Goal: Task Accomplishment & Management: Use online tool/utility

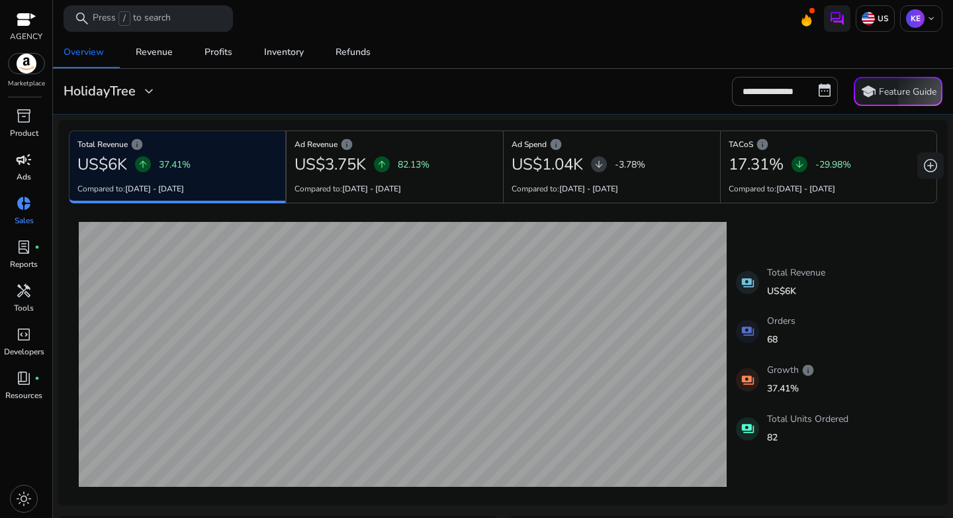
click at [22, 172] on p "Ads" at bounding box center [24, 177] width 15 height 12
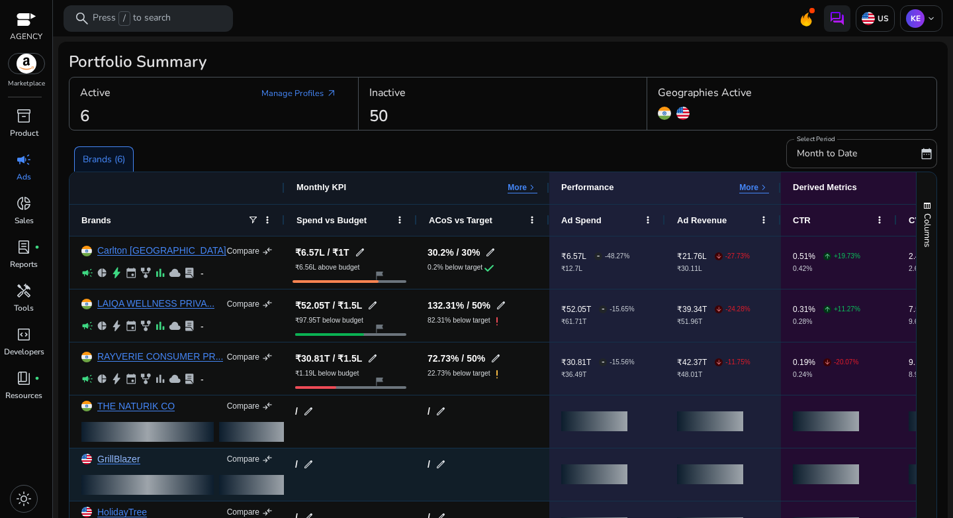
scroll to position [71, 0]
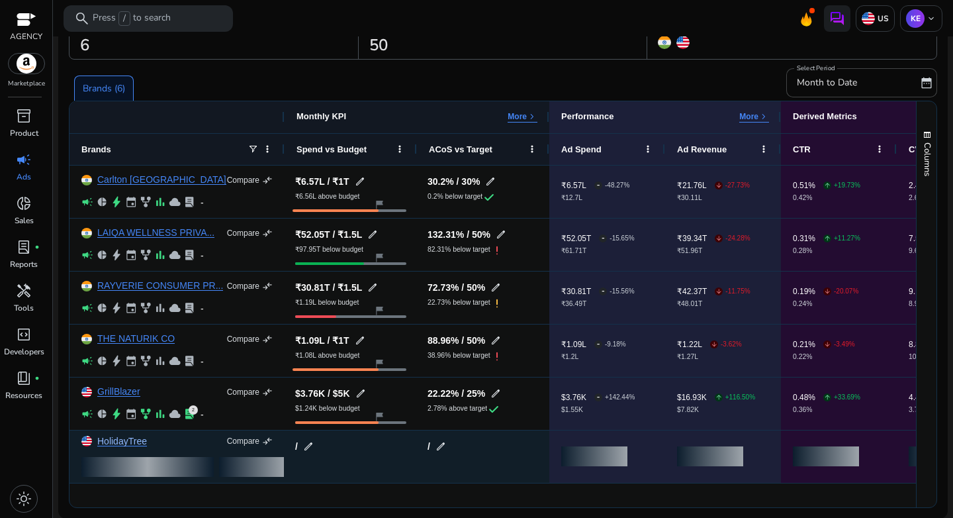
click at [123, 442] on link "HolidayTree" at bounding box center [122, 441] width 50 height 10
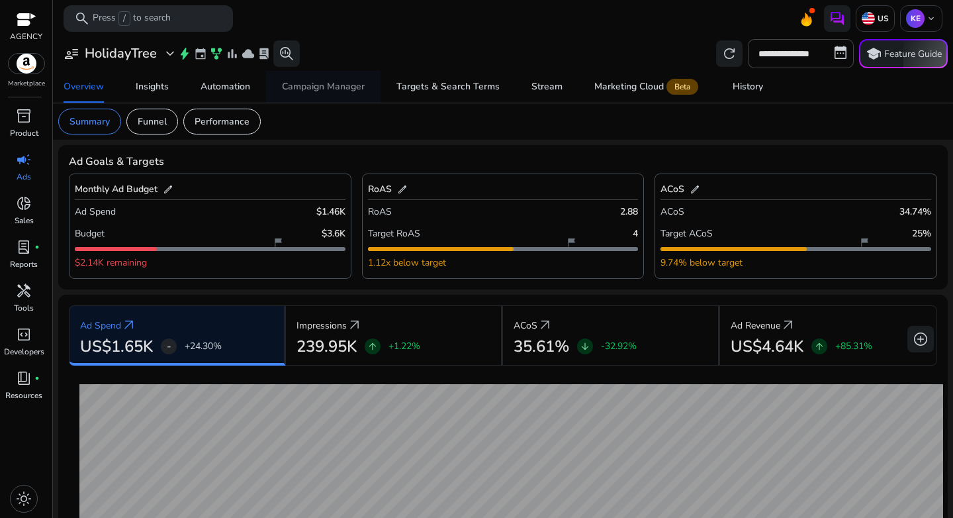
click at [308, 82] on div "Campaign Manager" at bounding box center [323, 86] width 83 height 9
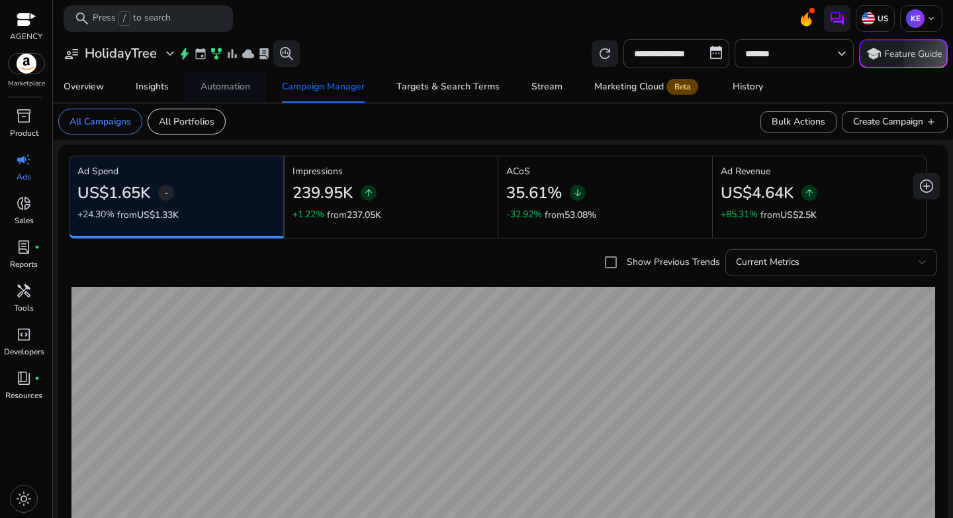
click at [226, 79] on span "Automation" at bounding box center [226, 87] width 50 height 32
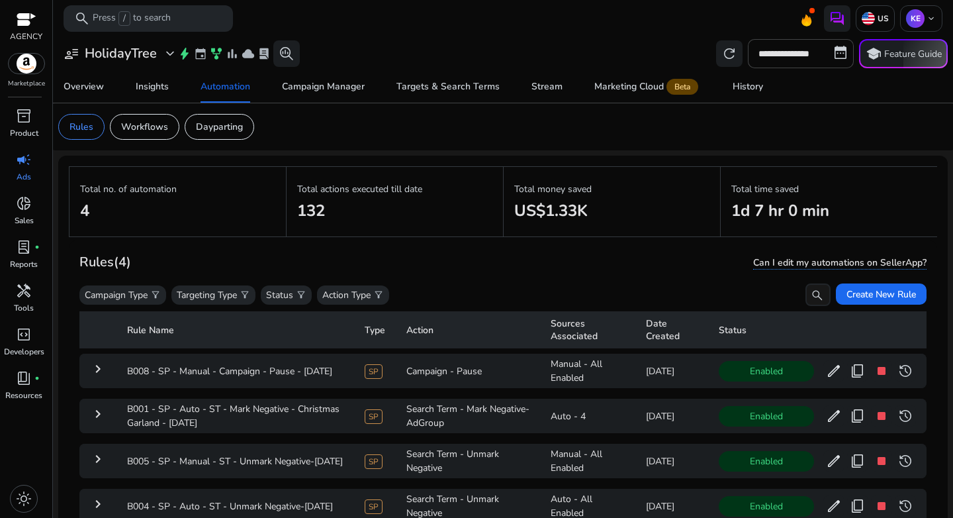
scroll to position [97, 0]
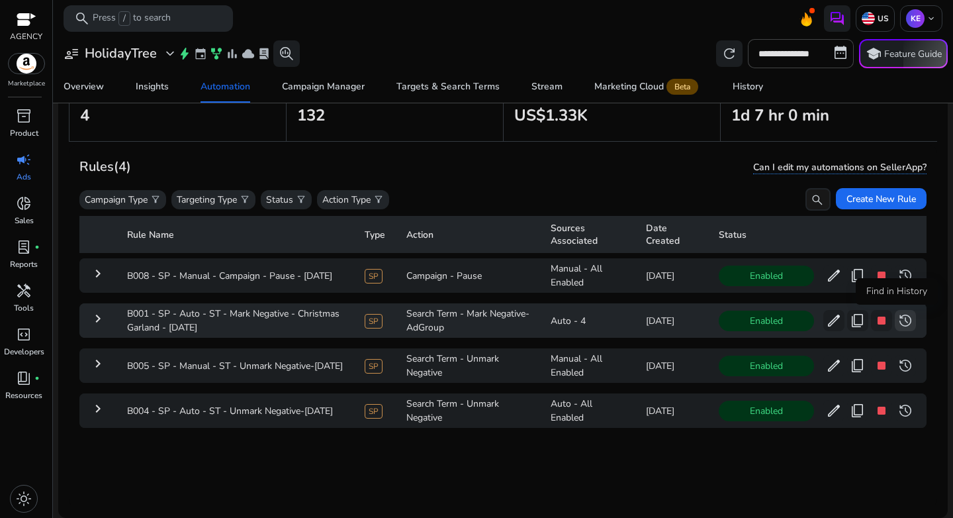
click at [898, 321] on span "history" at bounding box center [906, 320] width 16 height 16
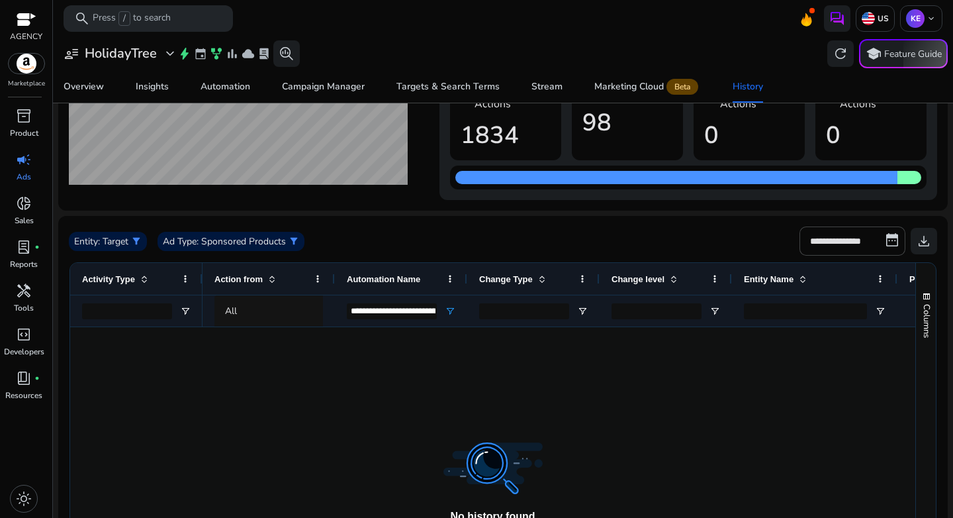
scroll to position [70, 0]
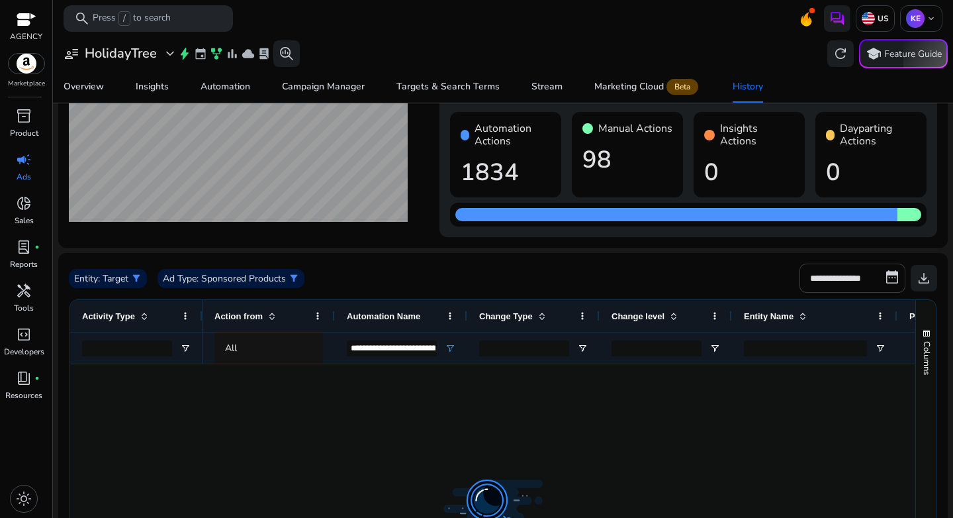
click at [844, 266] on input "**********" at bounding box center [853, 277] width 106 height 29
select select "*"
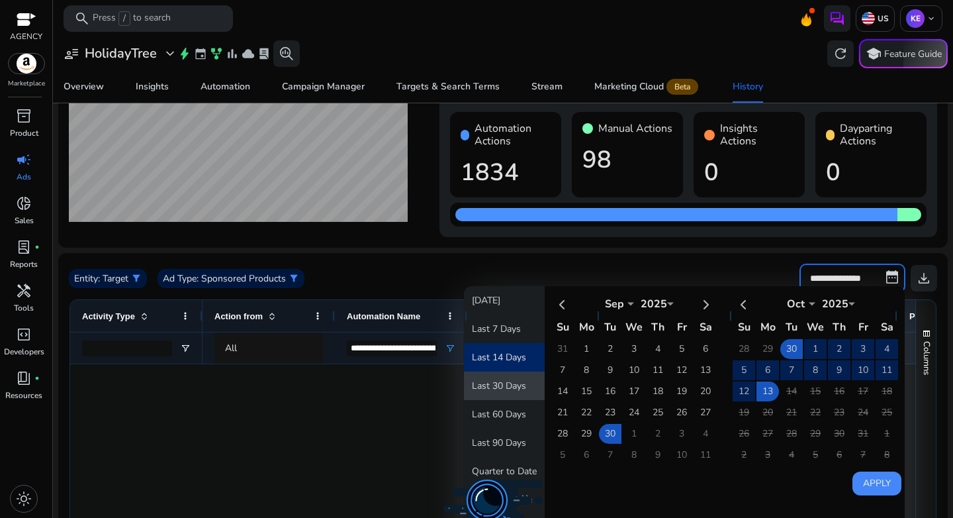
click at [495, 388] on button "Last 30 Days" at bounding box center [504, 385] width 81 height 28
type input "**********"
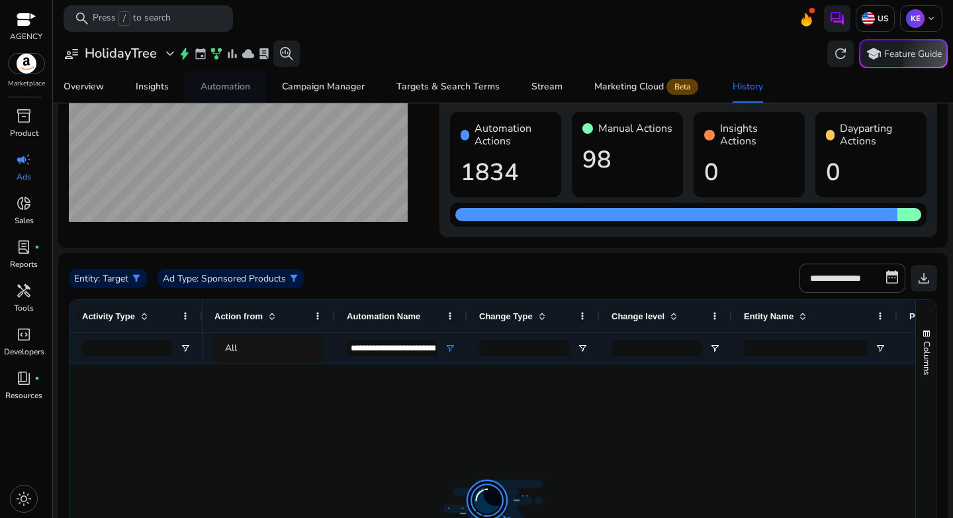
click at [216, 87] on div "Automation" at bounding box center [226, 86] width 50 height 9
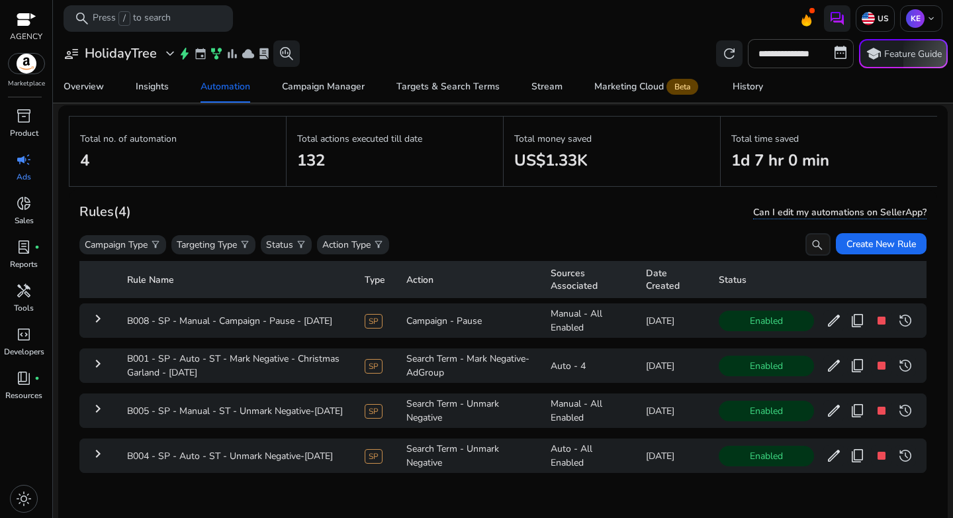
scroll to position [97, 0]
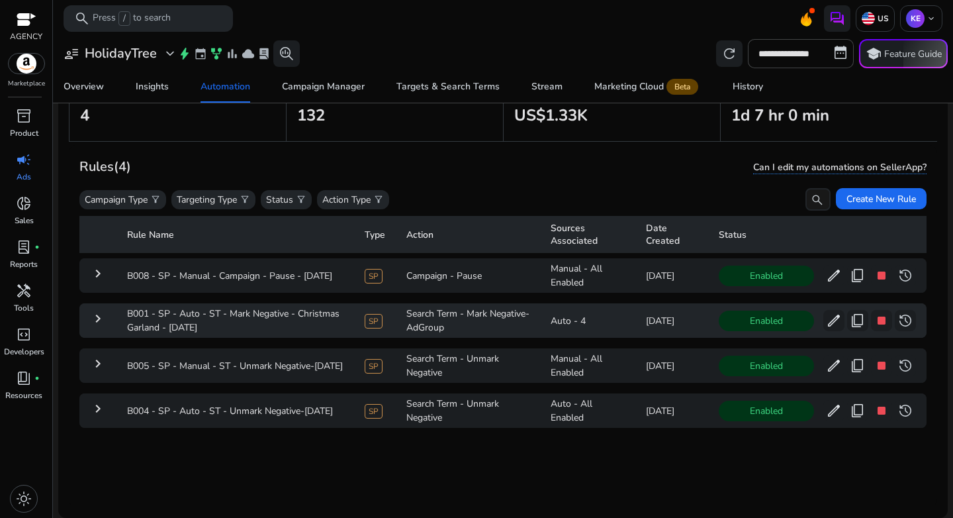
click at [93, 320] on mat-icon "keyboard_arrow_right" at bounding box center [98, 318] width 16 height 16
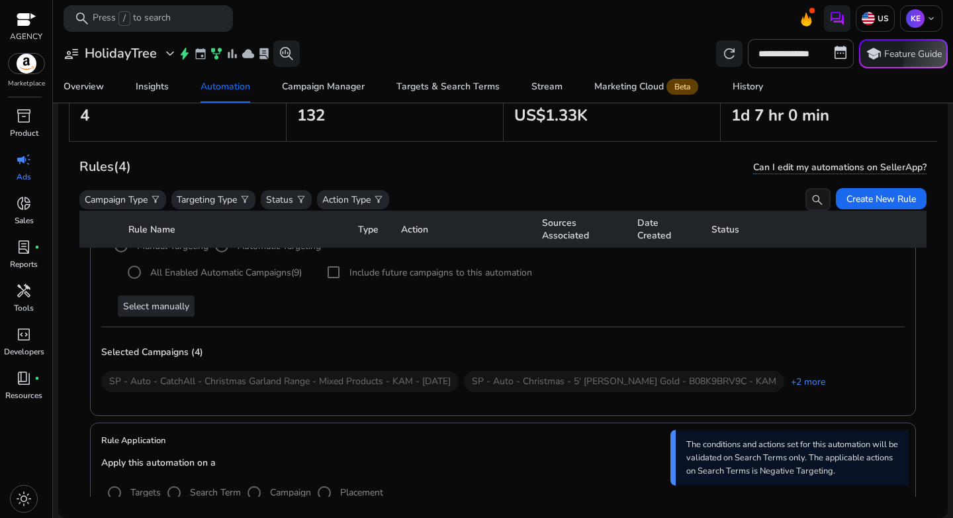
scroll to position [261, 0]
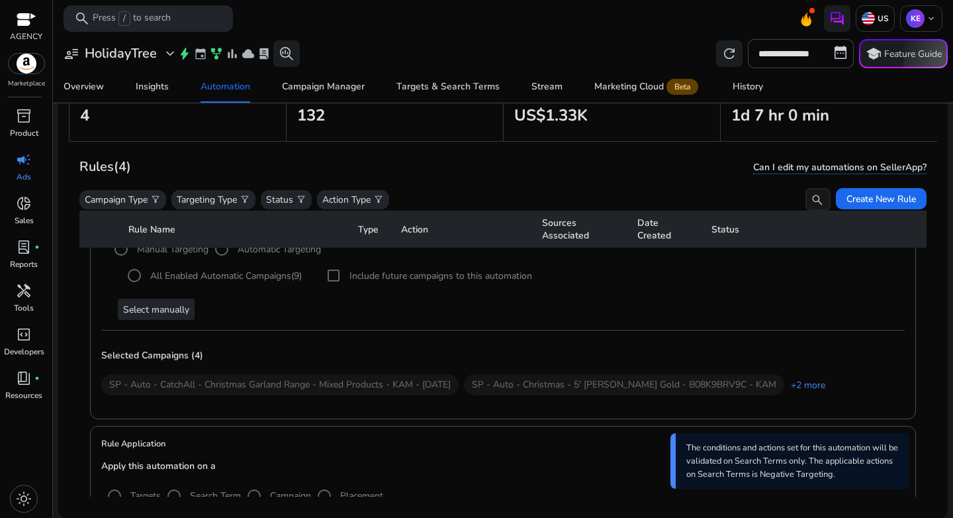
click at [866, 212] on th "Status" at bounding box center [814, 228] width 226 height 37
click at [877, 201] on span "Create New Rule" at bounding box center [882, 199] width 70 height 14
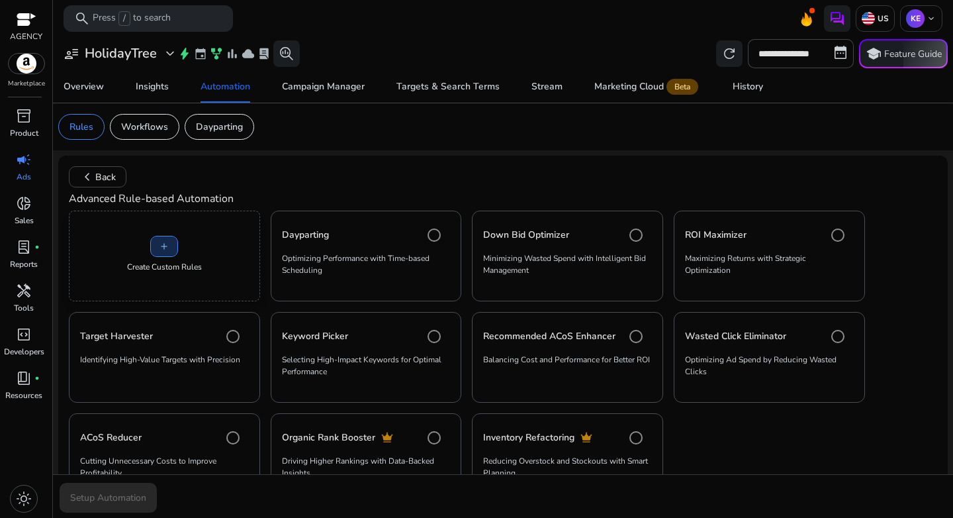
click at [159, 242] on span "add" at bounding box center [164, 246] width 11 height 11
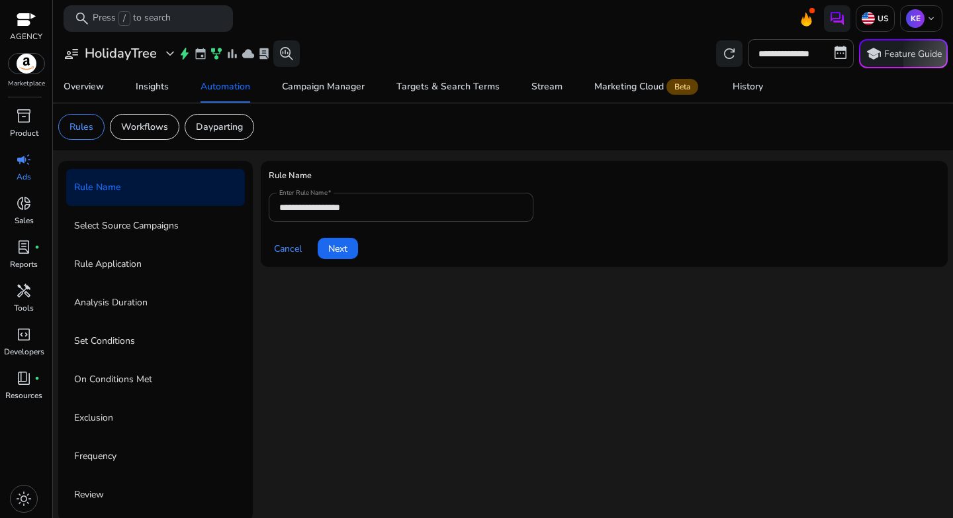
click at [327, 205] on input "**********" at bounding box center [401, 207] width 244 height 15
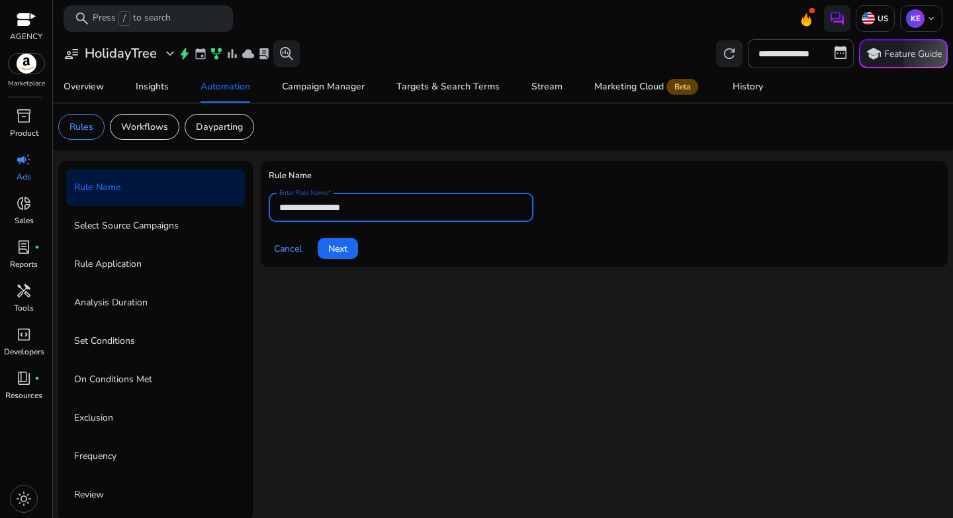
paste input "**********"
type input "**********"
click at [351, 250] on span at bounding box center [338, 248] width 40 height 32
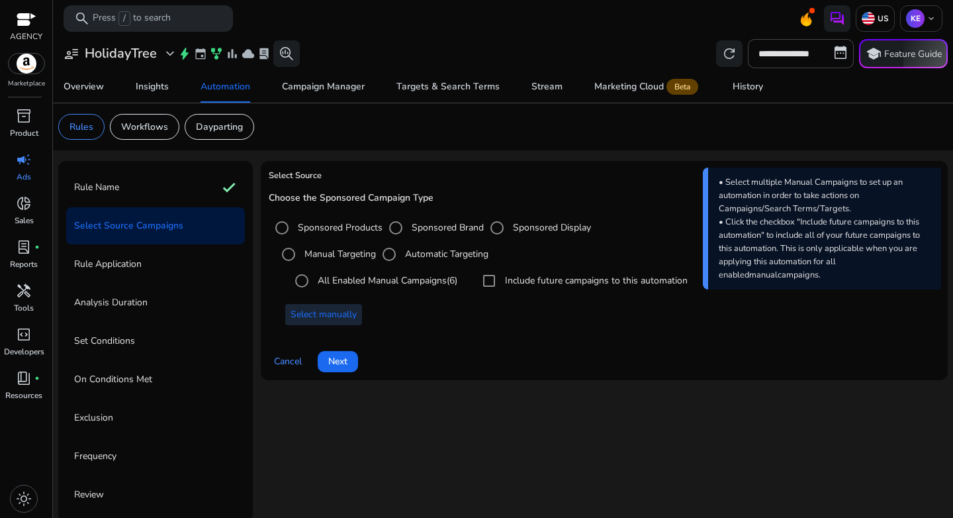
click at [338, 308] on span "Select manually" at bounding box center [324, 314] width 66 height 14
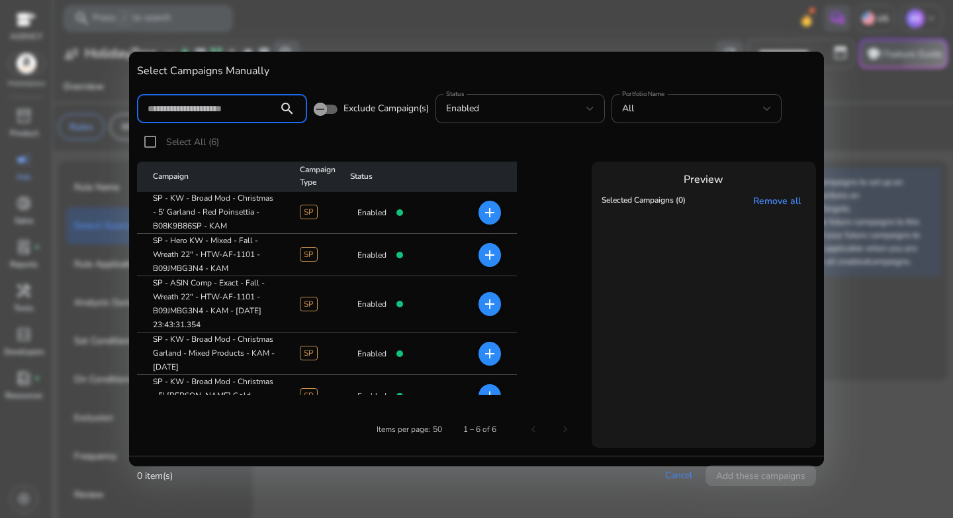
click at [244, 111] on input at bounding box center [208, 108] width 120 height 15
paste input "**********"
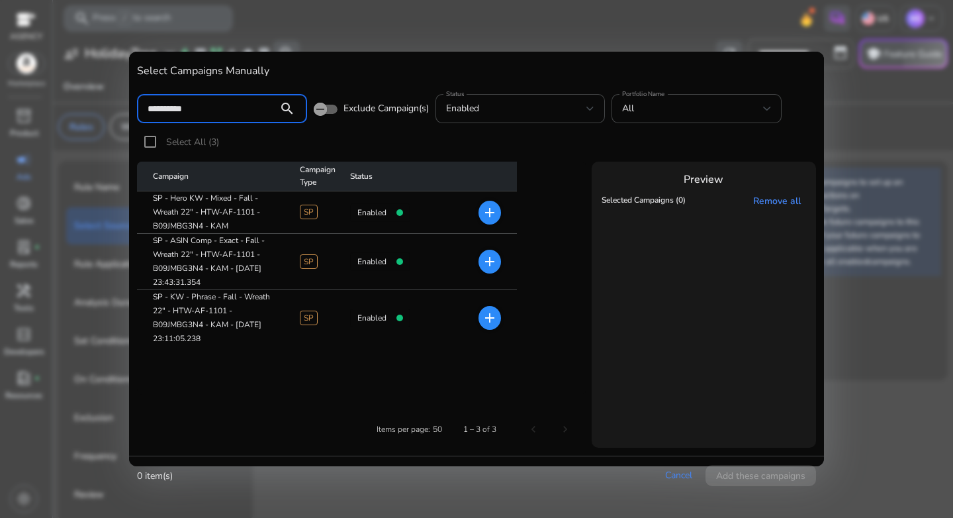
type input "**********"
click at [485, 212] on mat-icon "add" at bounding box center [490, 213] width 16 height 16
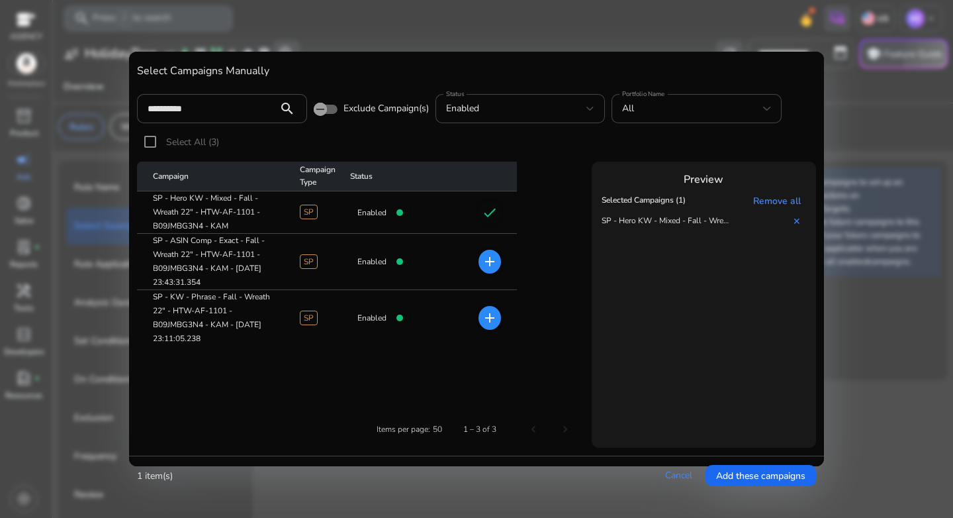
click at [496, 267] on mat-icon "add" at bounding box center [490, 262] width 16 height 16
click at [483, 315] on mat-icon "add" at bounding box center [490, 318] width 16 height 16
click at [539, 383] on table "Campaign Campaign Type Status SP - Hero KW - Mixed - Fall - Wreath 22" - HTW-AF…" at bounding box center [361, 278] width 449 height 233
click at [191, 109] on input "**********" at bounding box center [208, 108] width 120 height 15
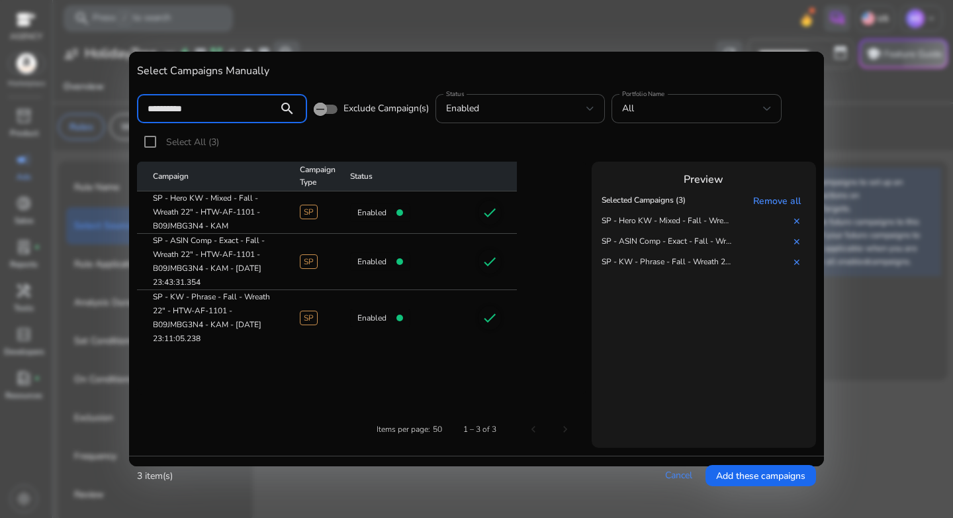
click at [191, 109] on input "**********" at bounding box center [208, 108] width 120 height 15
click at [500, 108] on div "enabled" at bounding box center [516, 108] width 141 height 15
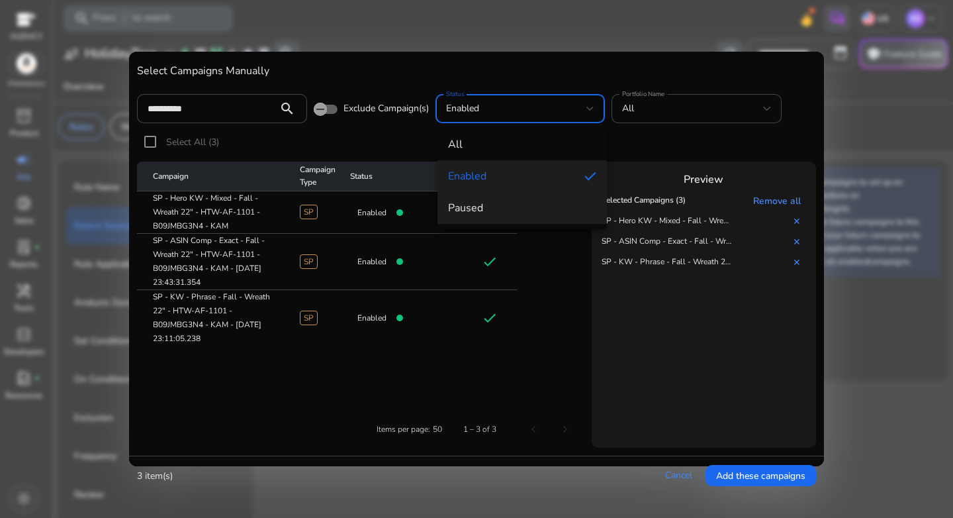
click at [500, 216] on mat-option "paused" at bounding box center [523, 208] width 170 height 32
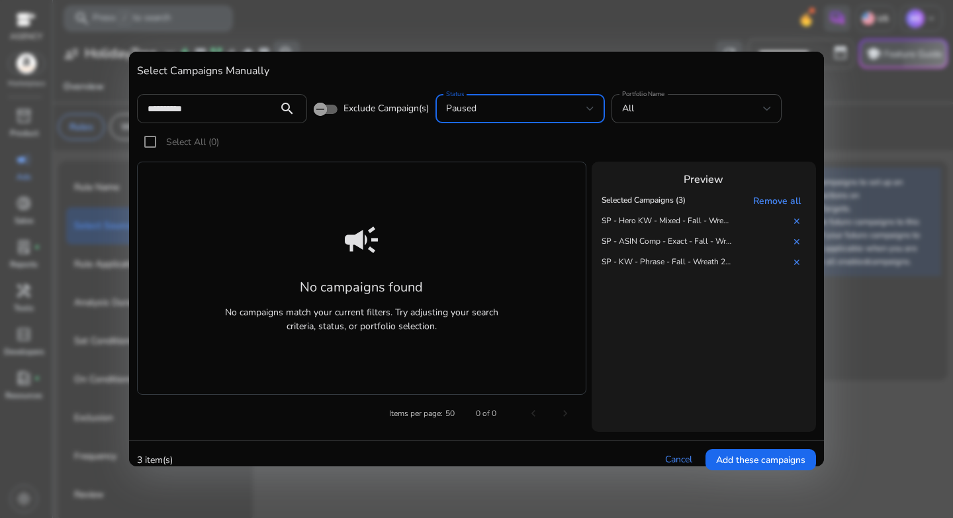
click at [230, 111] on input "**********" at bounding box center [208, 108] width 120 height 15
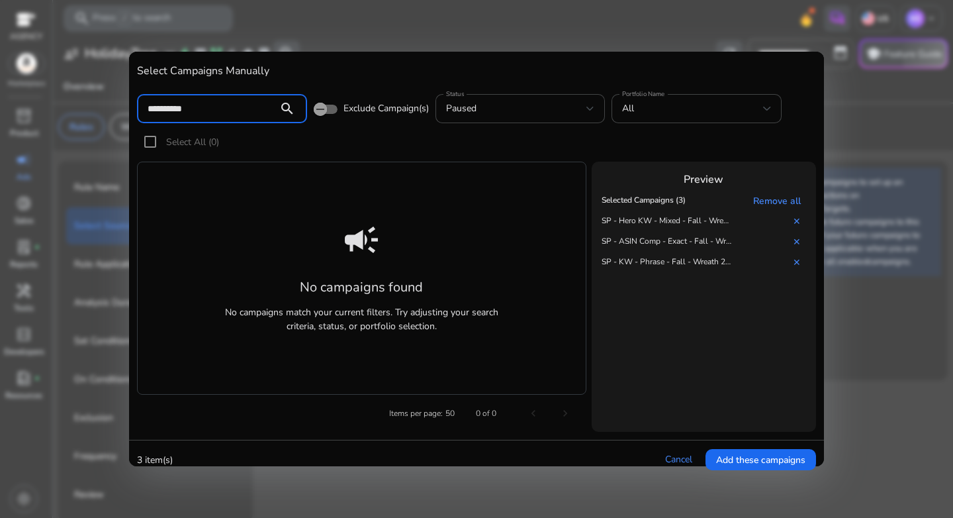
click at [230, 111] on input "**********" at bounding box center [208, 108] width 120 height 15
click at [472, 99] on div "paused" at bounding box center [520, 108] width 149 height 29
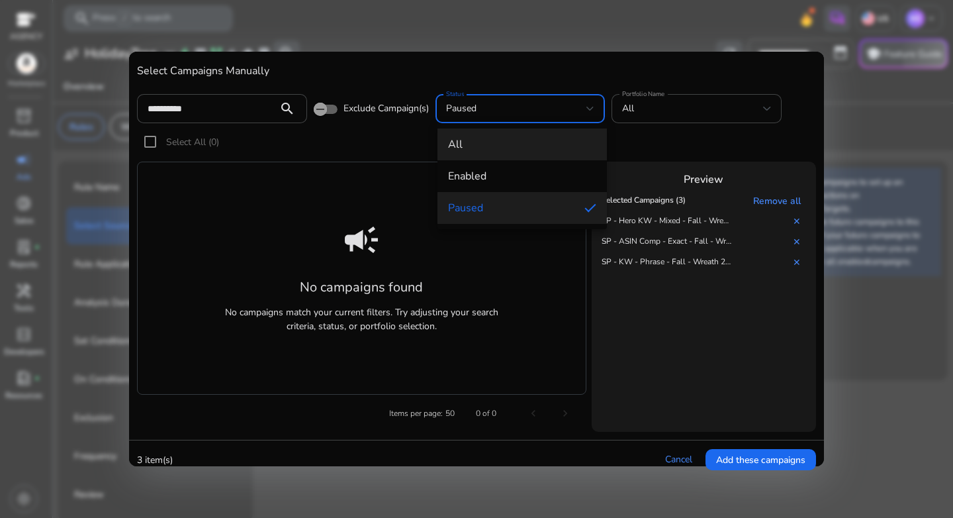
click at [481, 134] on mat-option "all" at bounding box center [523, 144] width 170 height 32
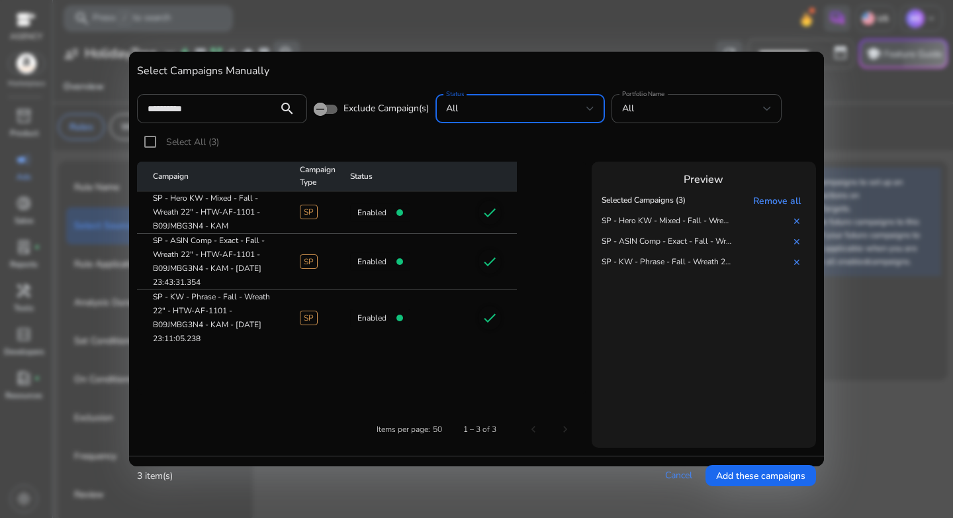
click at [488, 109] on div "all" at bounding box center [516, 108] width 141 height 15
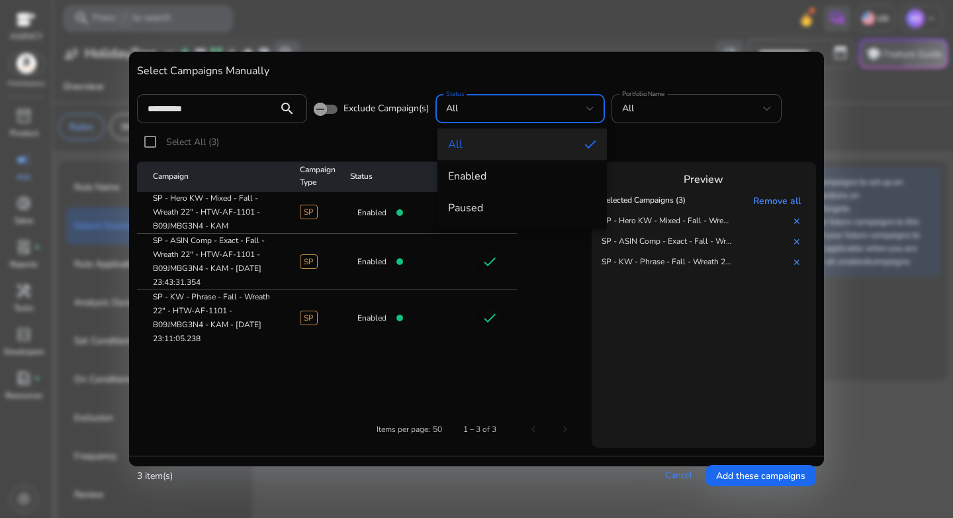
click at [649, 115] on div at bounding box center [476, 259] width 953 height 518
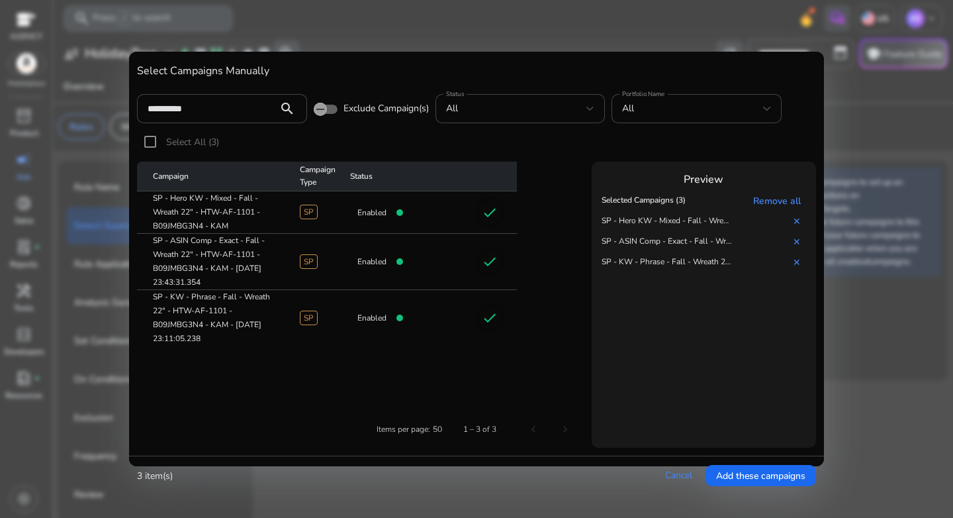
click at [649, 115] on div "All" at bounding box center [692, 108] width 141 height 15
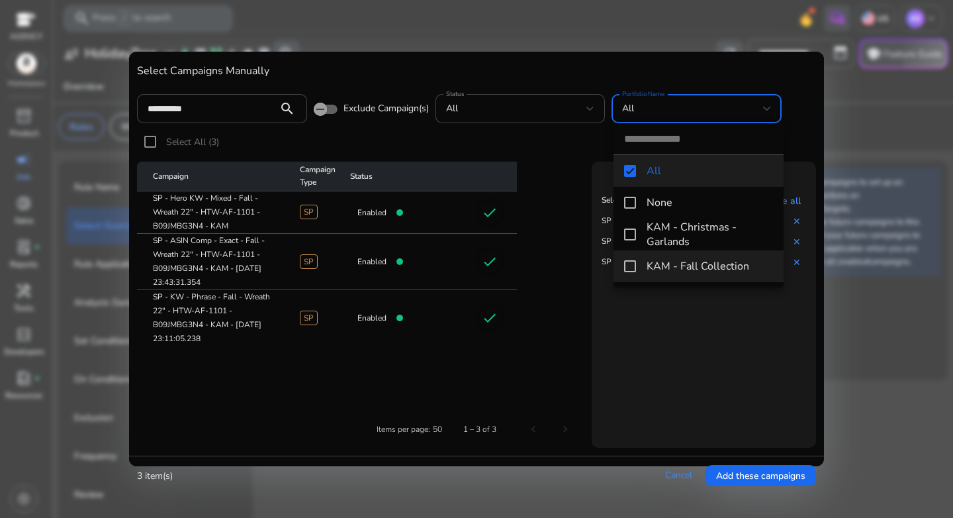
click at [673, 267] on span "KAM - Fall Collection" at bounding box center [710, 266] width 126 height 15
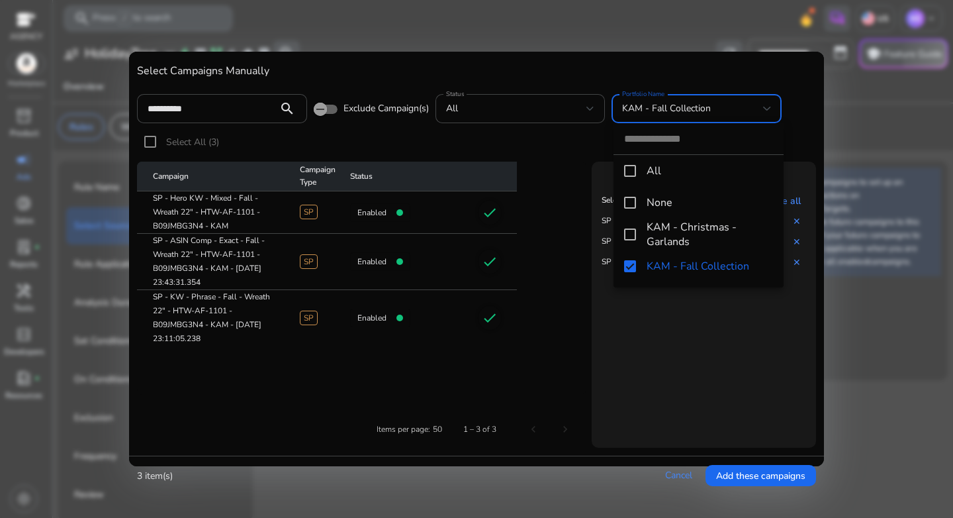
click at [631, 148] on input "dropdown search" at bounding box center [699, 138] width 170 height 31
click at [732, 98] on div at bounding box center [476, 259] width 953 height 518
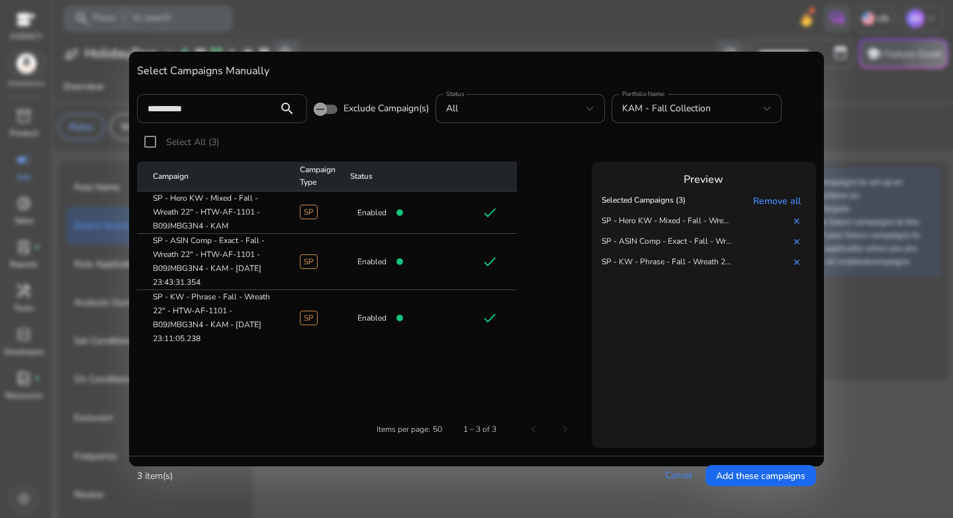
click at [234, 109] on input "**********" at bounding box center [208, 108] width 120 height 15
click at [688, 118] on div "KAM - Fall Collection" at bounding box center [696, 108] width 149 height 29
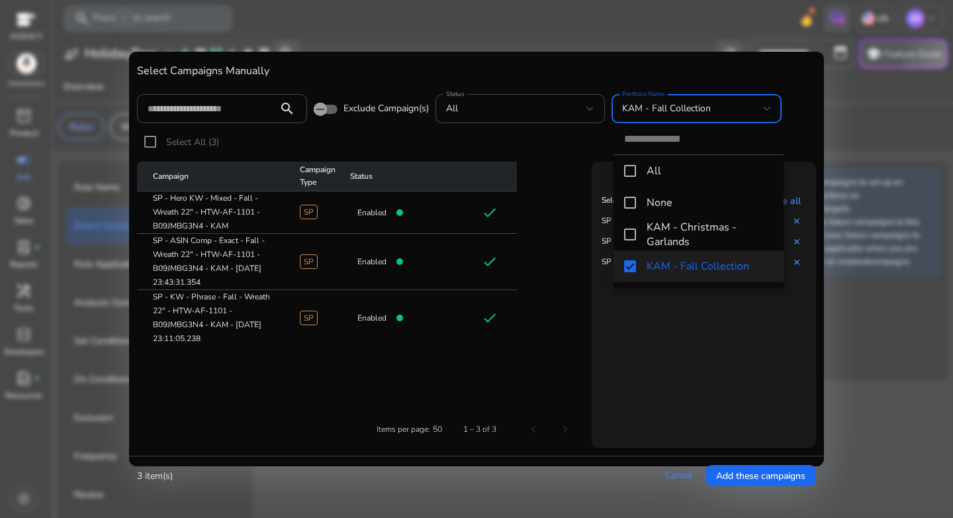
click at [663, 371] on div at bounding box center [476, 259] width 953 height 518
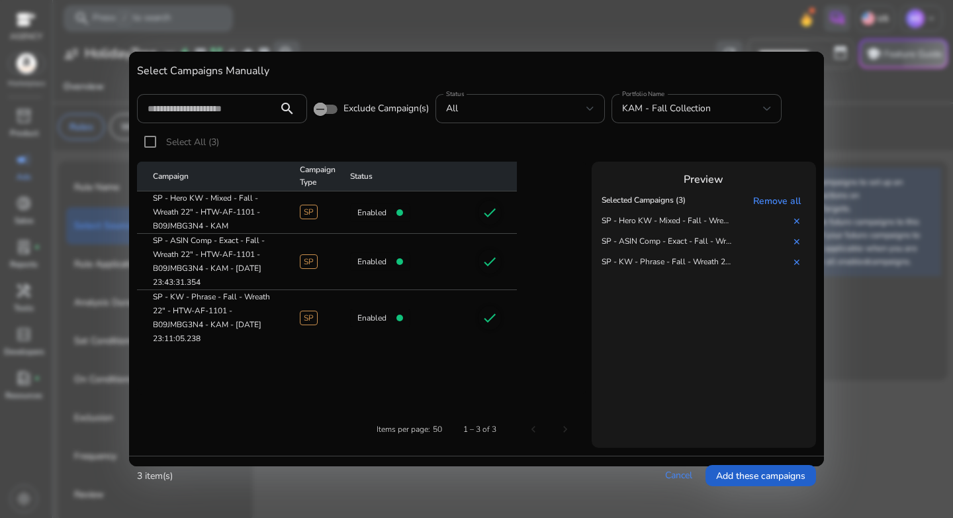
click at [727, 481] on span "Add these campaigns" at bounding box center [760, 476] width 89 height 14
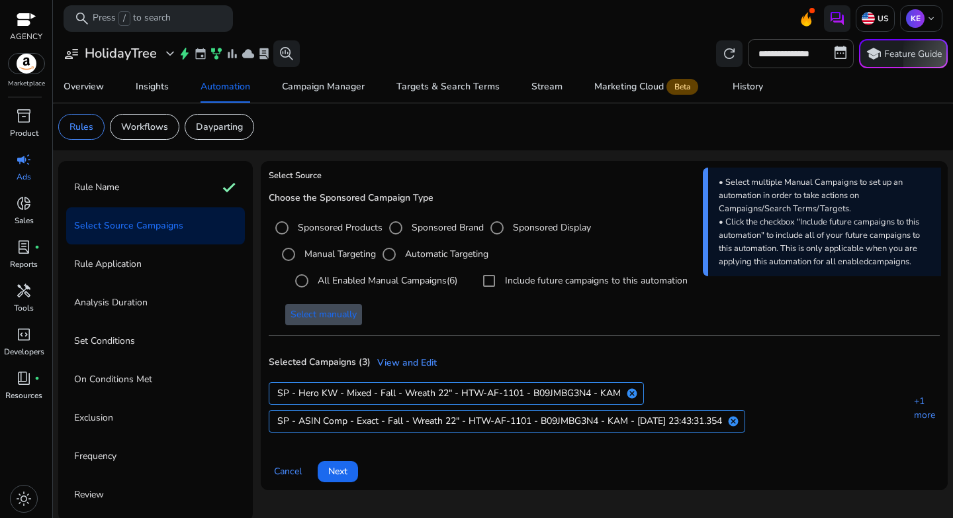
scroll to position [3, 0]
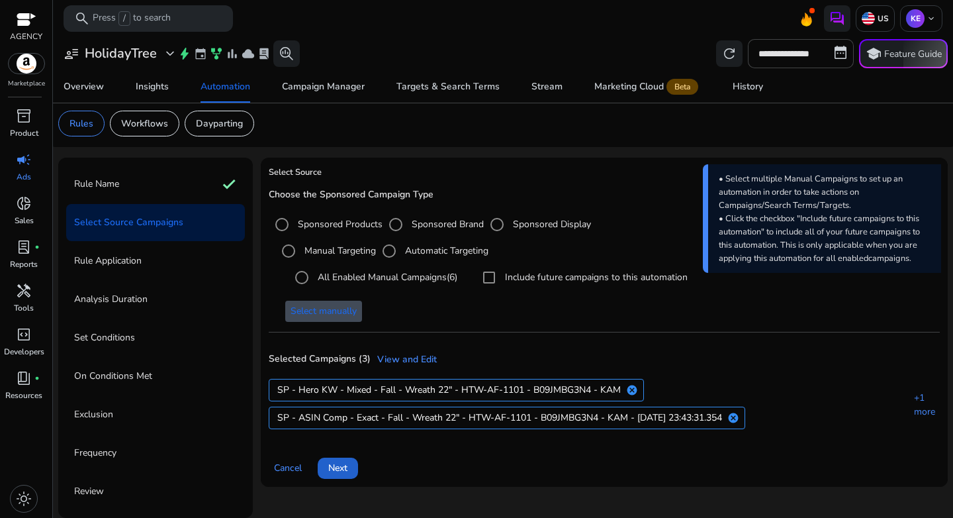
click at [348, 463] on span "Next" at bounding box center [337, 468] width 19 height 14
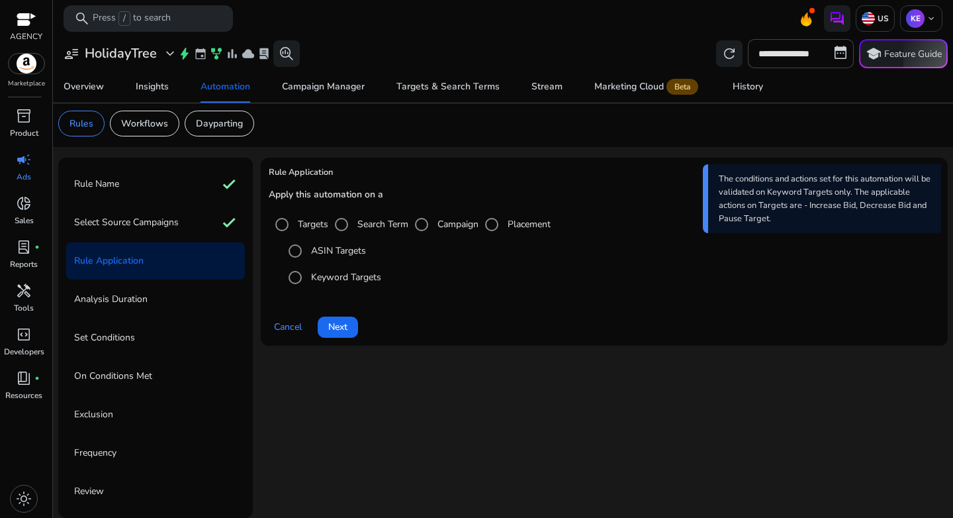
click at [375, 216] on div "Search Term" at bounding box center [368, 224] width 80 height 26
click at [373, 224] on label "Search Term" at bounding box center [382, 224] width 54 height 14
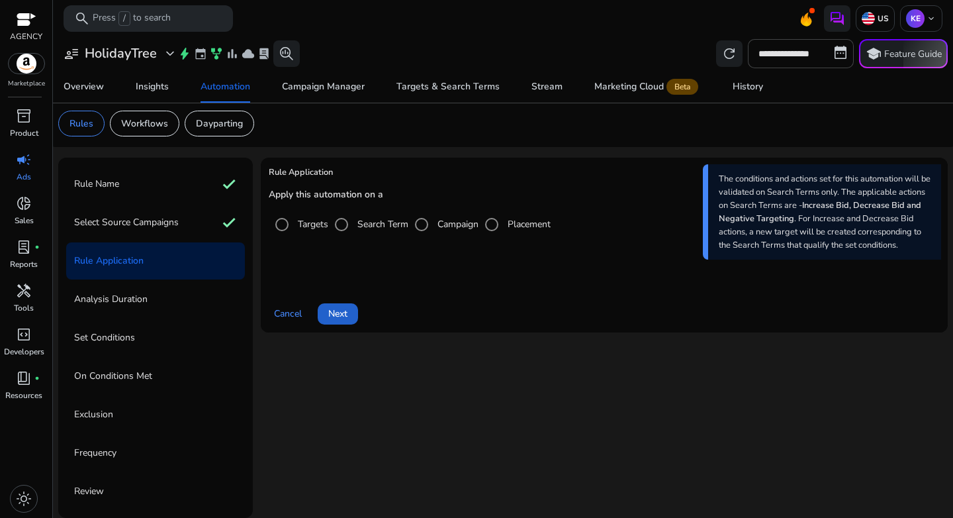
click at [349, 310] on span at bounding box center [338, 314] width 40 height 32
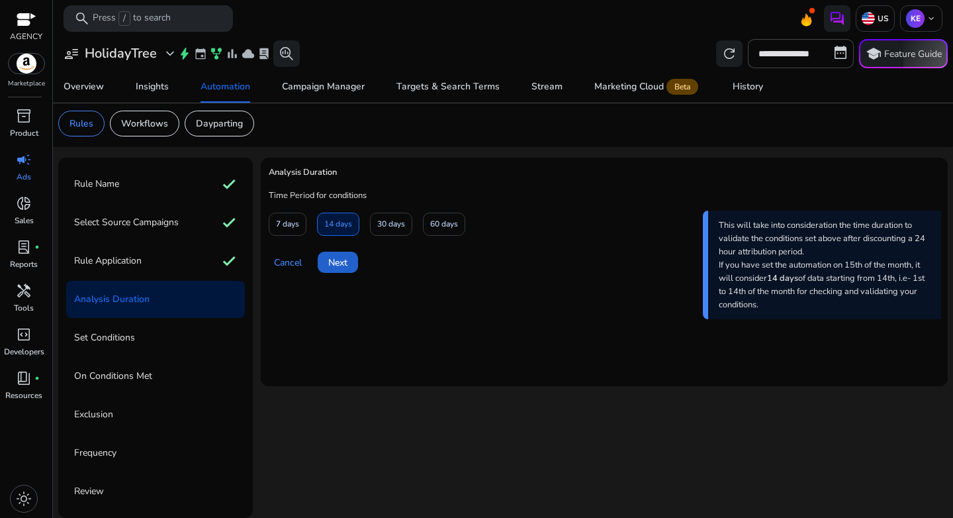
click at [344, 260] on span "Next" at bounding box center [337, 263] width 19 height 14
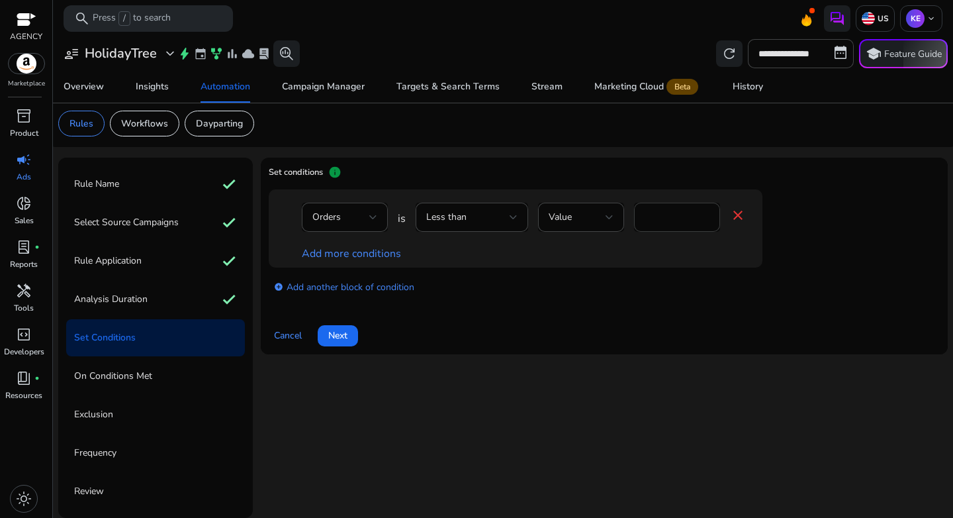
click at [667, 214] on input "*" at bounding box center [677, 217] width 65 height 15
type input "*"
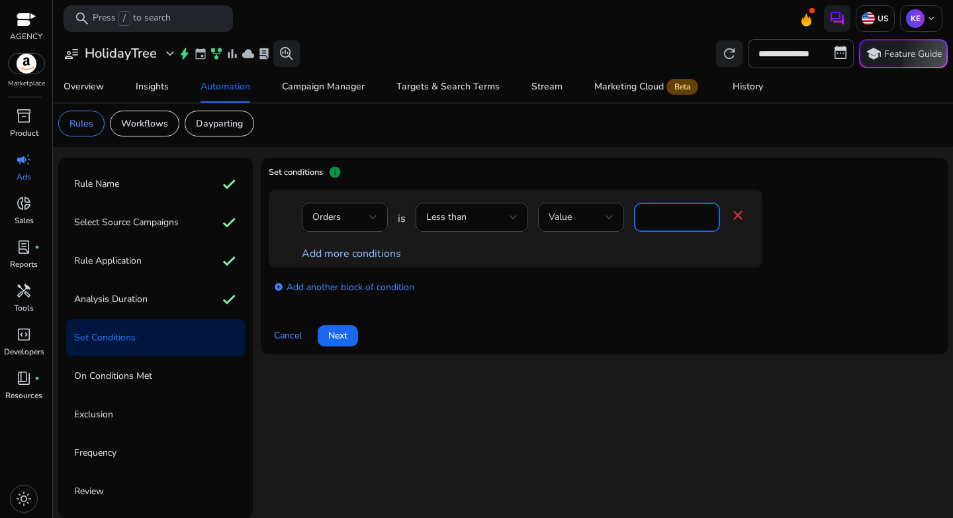
click at [349, 259] on link "Add more conditions" at bounding box center [351, 253] width 99 height 15
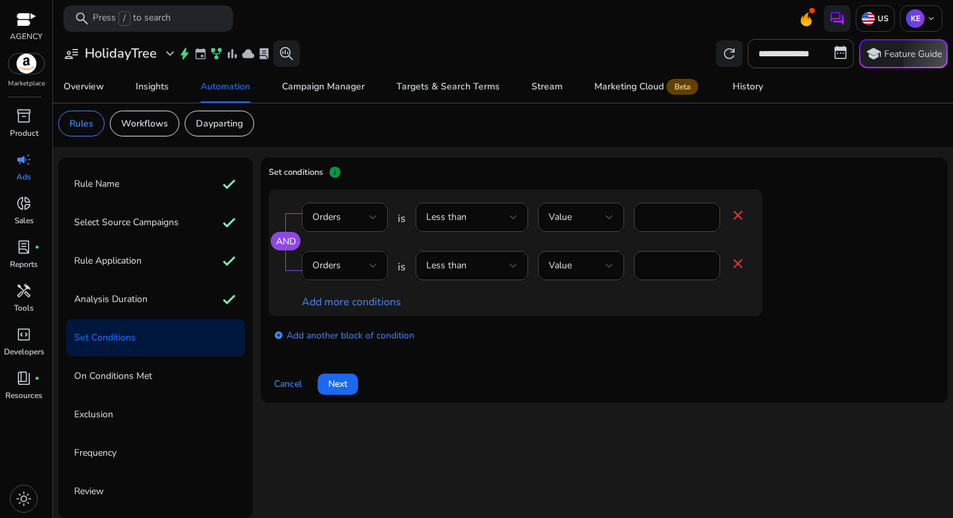
click at [352, 267] on div "Orders" at bounding box center [340, 265] width 57 height 15
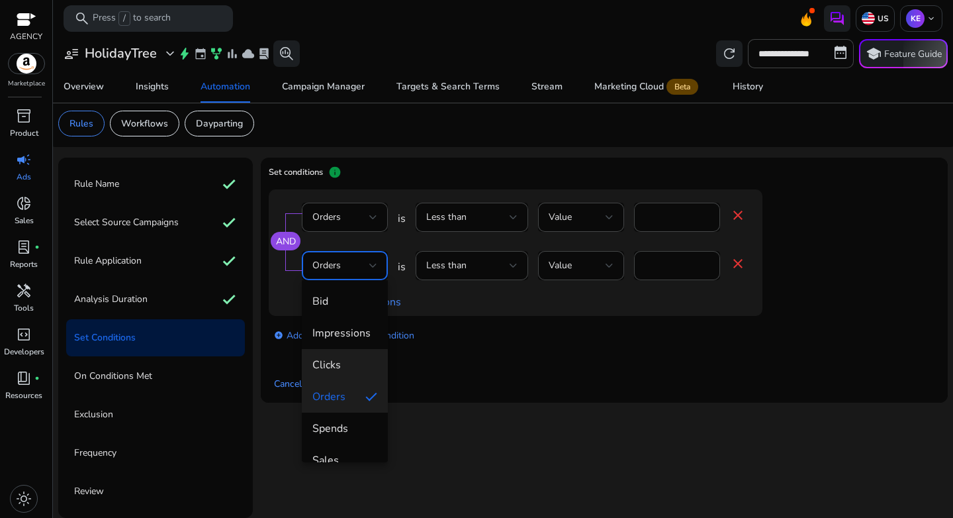
click at [345, 373] on mat-option "Clicks" at bounding box center [345, 365] width 86 height 32
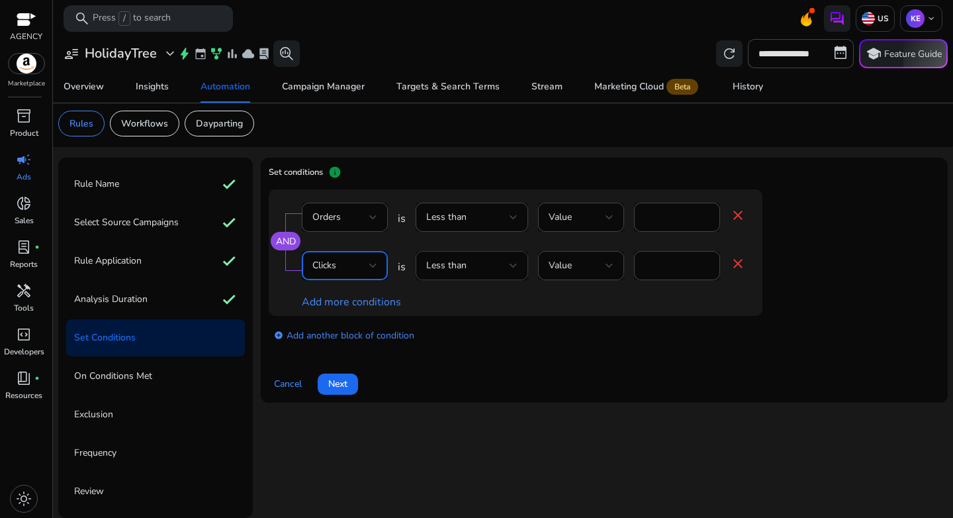
click at [472, 274] on div "Less than" at bounding box center [471, 265] width 91 height 29
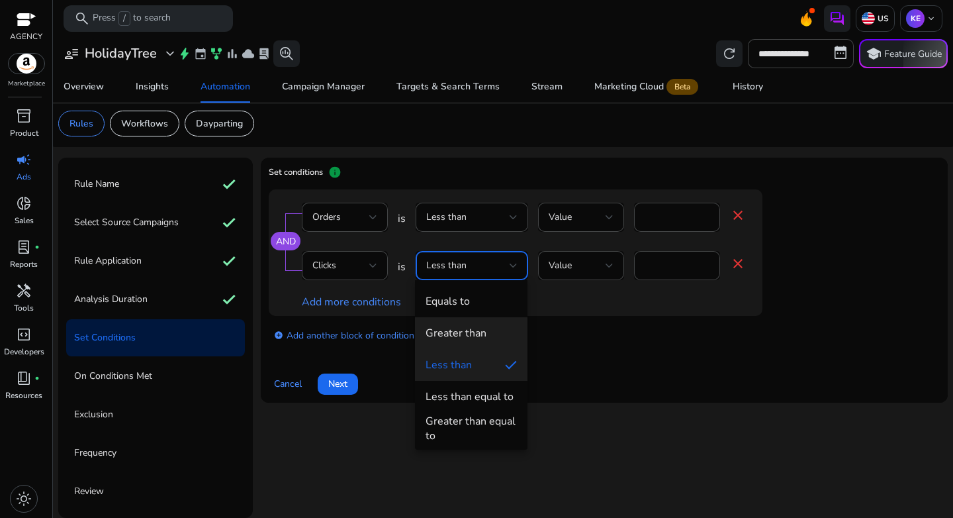
click at [478, 329] on div "Greater than" at bounding box center [456, 333] width 61 height 15
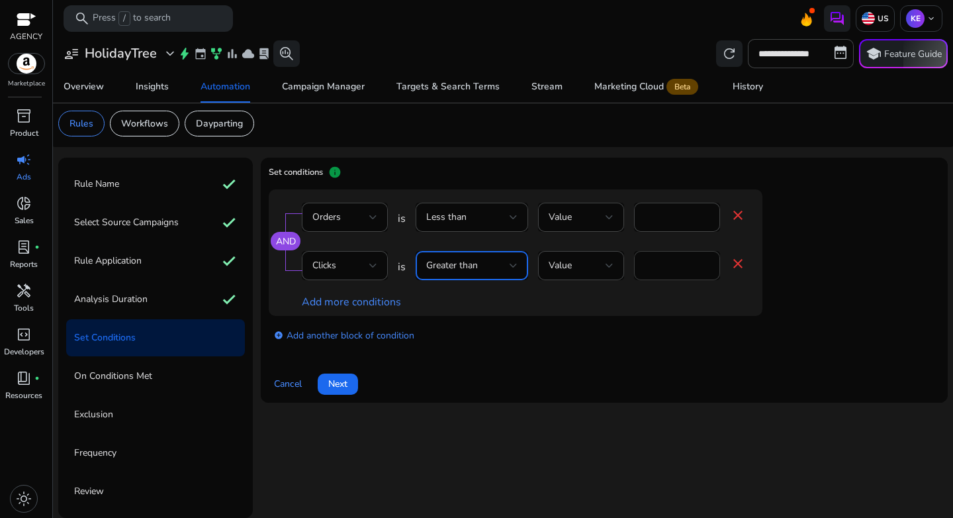
click at [663, 265] on input "*" at bounding box center [677, 265] width 65 height 15
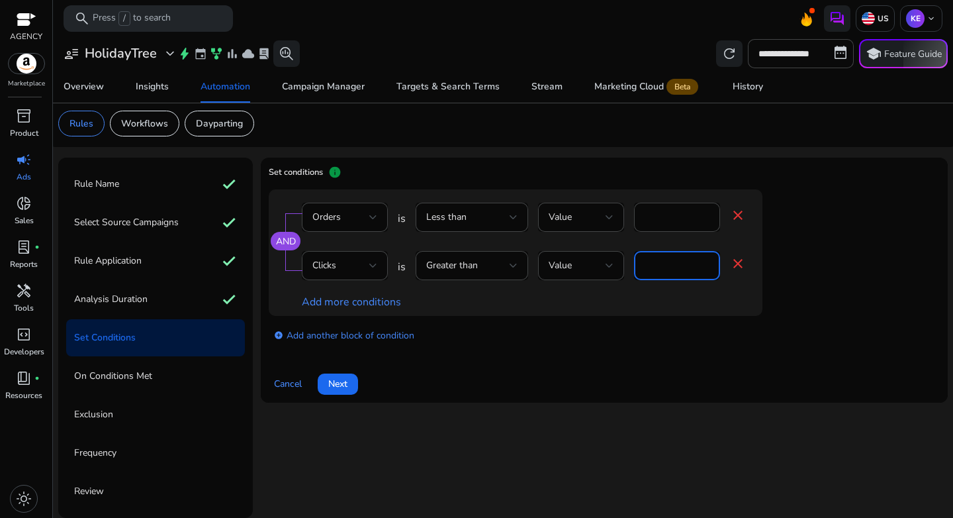
type input "**"
click at [380, 336] on link "add_circle Add another block of condition" at bounding box center [344, 334] width 140 height 15
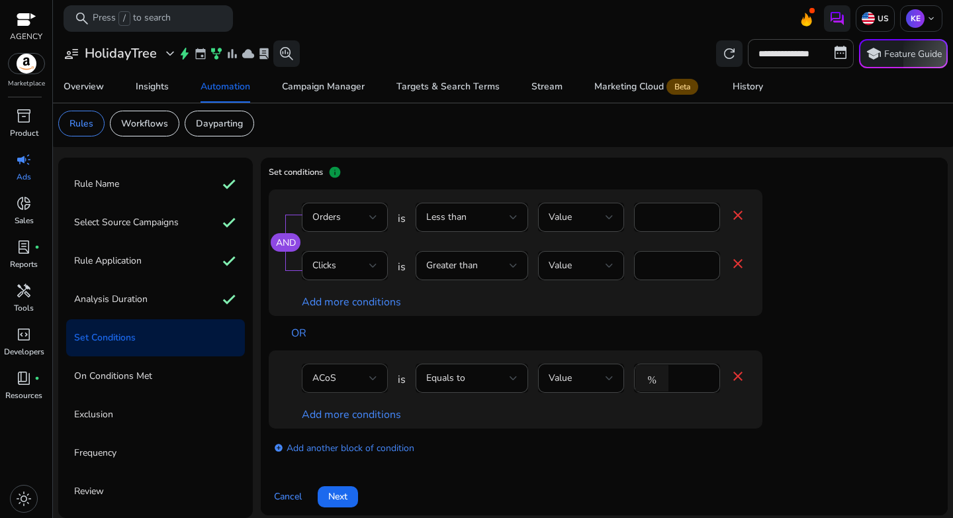
click at [339, 382] on div "ACoS" at bounding box center [340, 378] width 57 height 15
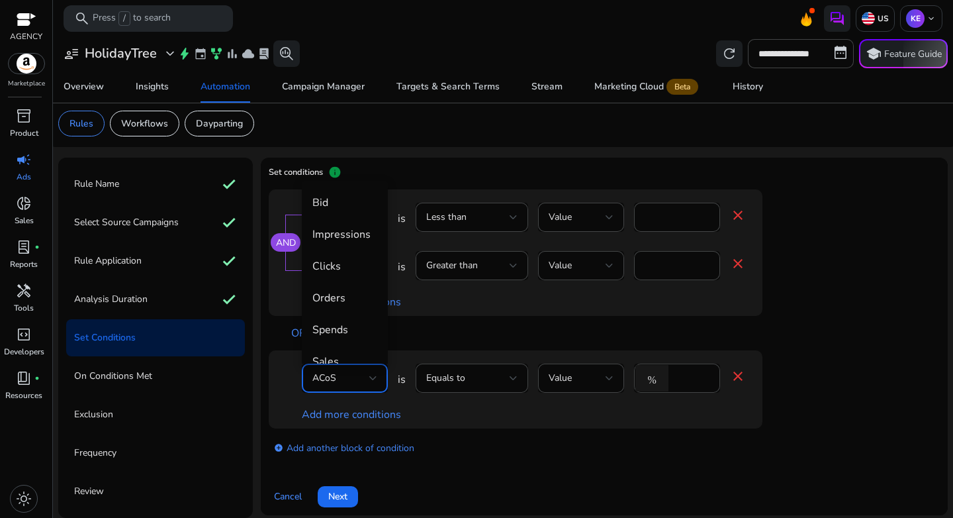
scroll to position [46, 0]
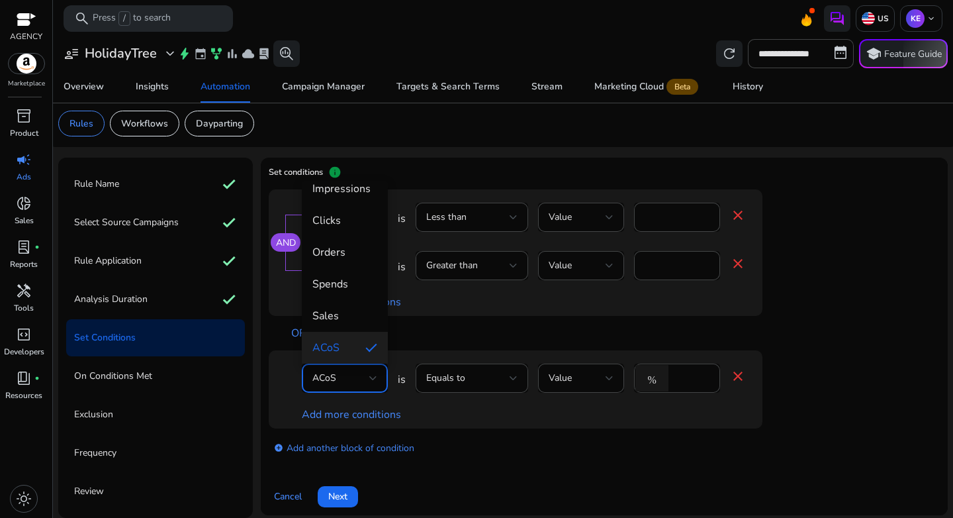
click at [351, 355] on mat-option "ACoS" at bounding box center [345, 348] width 86 height 32
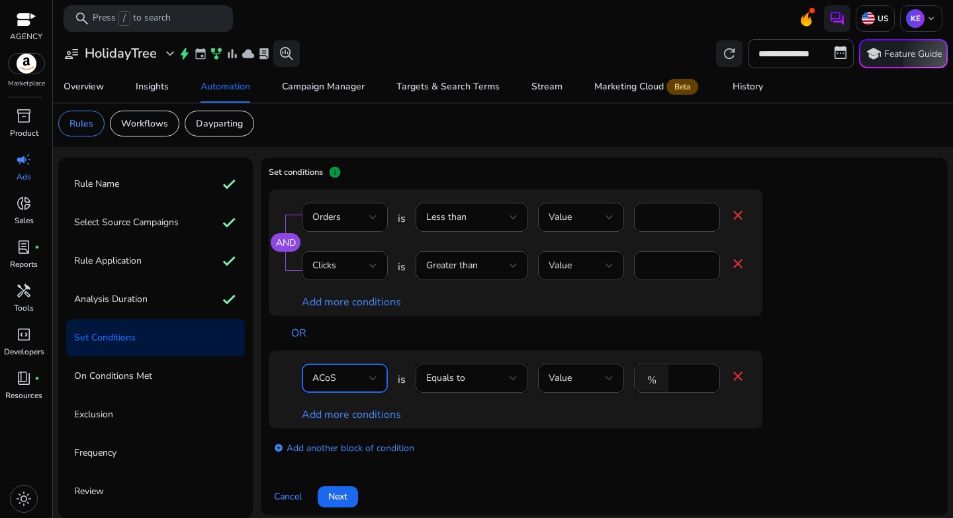
click at [471, 381] on div "Equals to" at bounding box center [467, 378] width 83 height 15
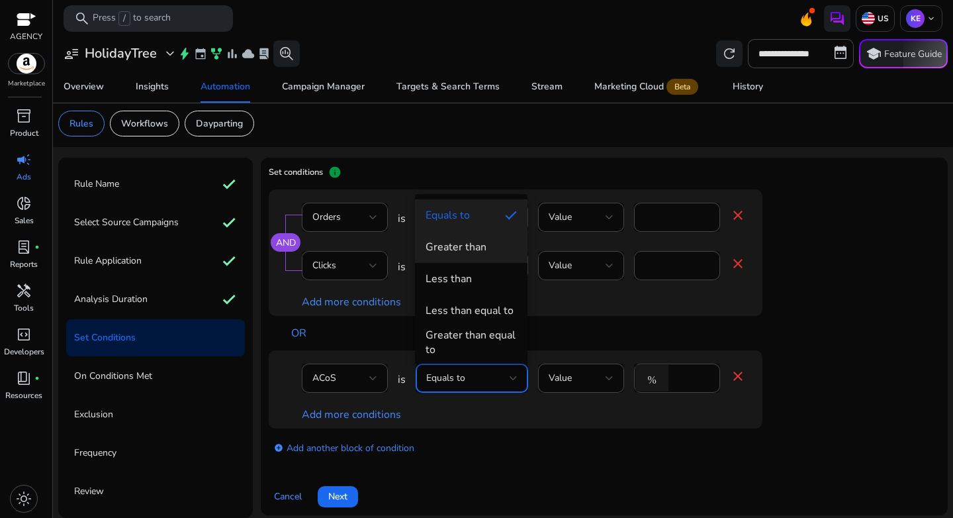
click at [465, 246] on div "Greater than" at bounding box center [456, 247] width 61 height 15
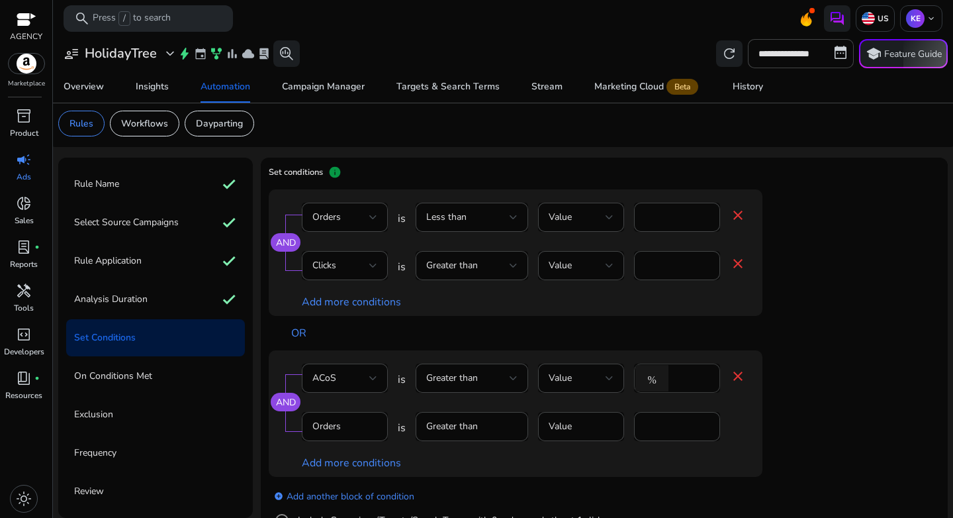
click at [693, 381] on input "****" at bounding box center [692, 378] width 34 height 15
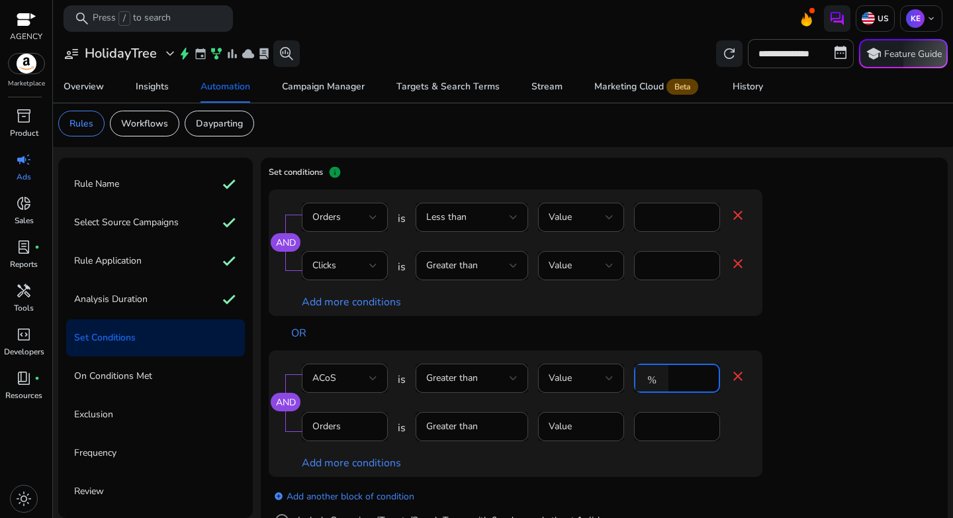
click at [693, 381] on input "****" at bounding box center [692, 378] width 34 height 15
type input "**"
click at [483, 429] on mat-form-field "Greater than" at bounding box center [472, 433] width 113 height 43
click at [390, 461] on link "Add more conditions" at bounding box center [351, 462] width 99 height 15
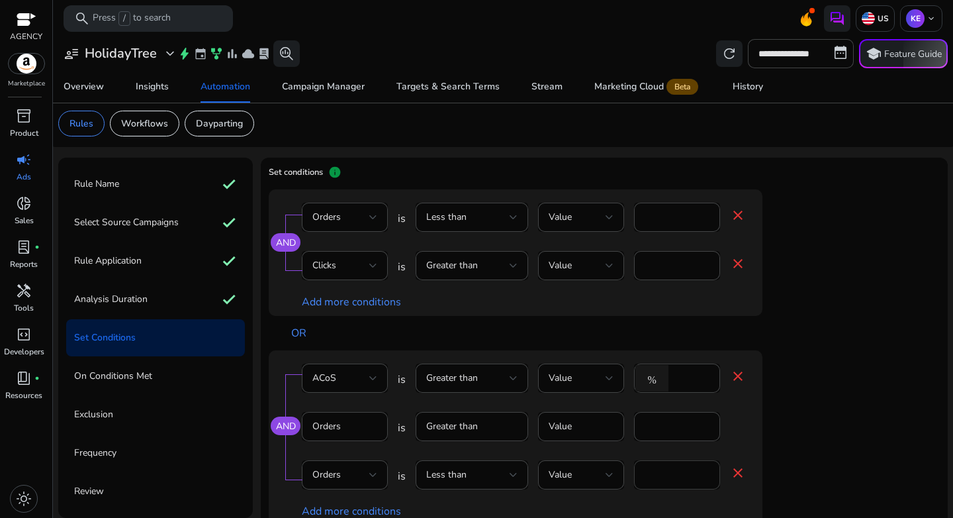
click at [645, 478] on input "*" at bounding box center [677, 474] width 65 height 15
click at [659, 478] on input "*" at bounding box center [677, 474] width 65 height 15
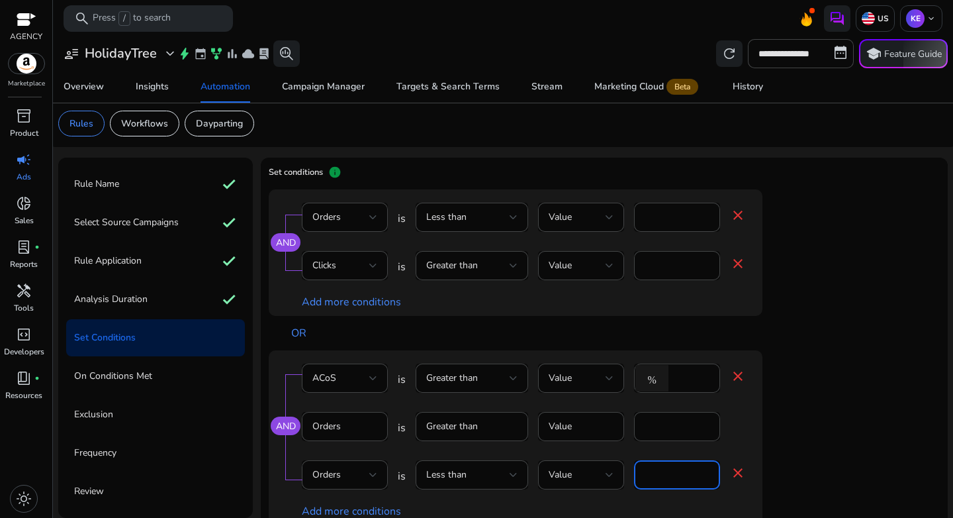
type input "*"
click at [783, 442] on div "AND ACoS is Greater than Value % ** close Orders is Greater than Value * Orders…" at bounding box center [542, 437] width 547 height 175
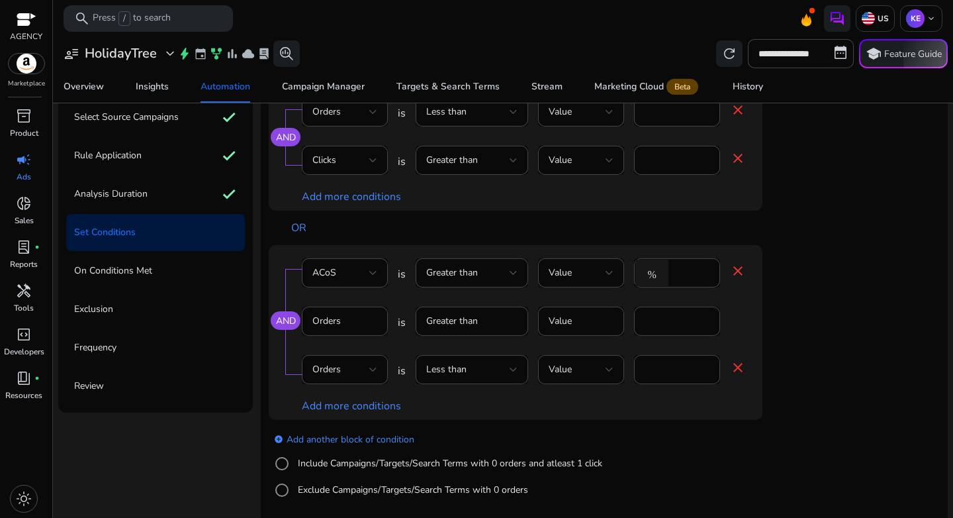
scroll to position [111, 0]
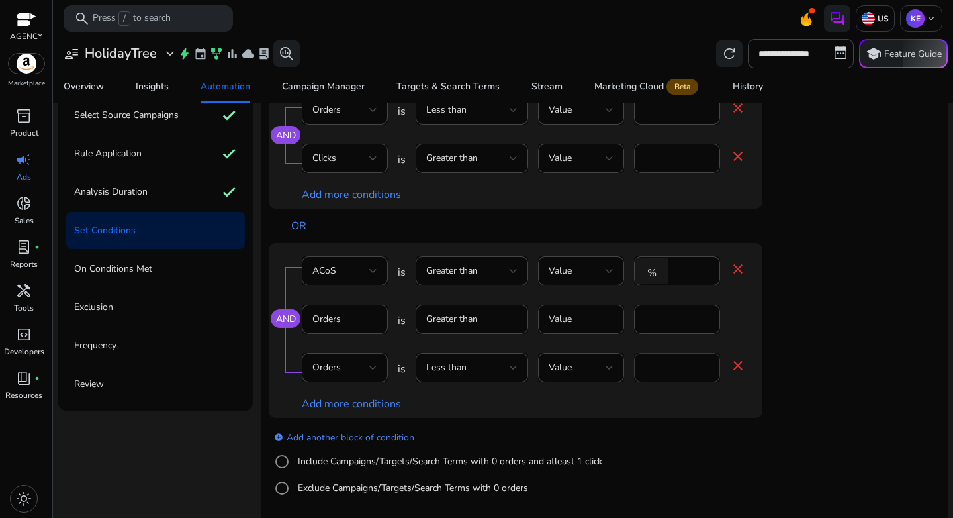
click at [660, 370] on input "*" at bounding box center [677, 367] width 65 height 15
click at [739, 263] on mat-icon "close" at bounding box center [738, 269] width 16 height 16
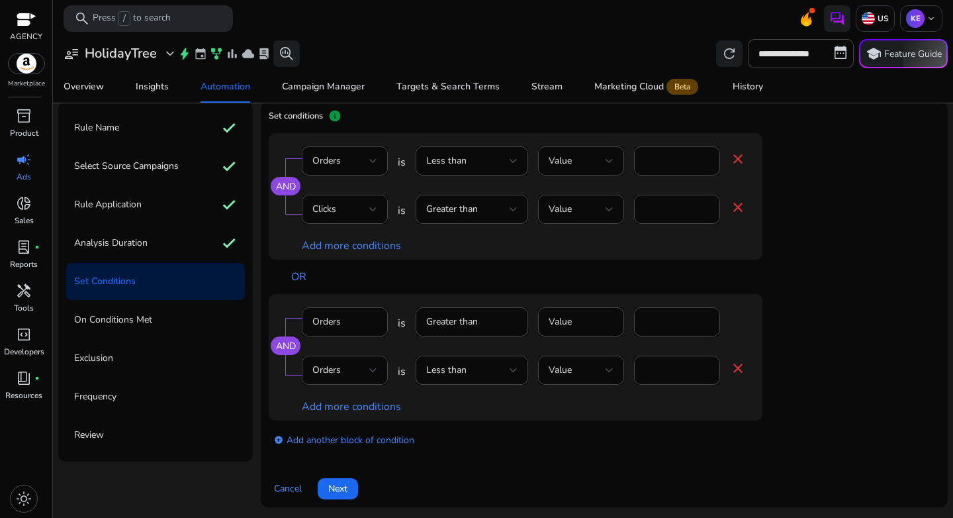
scroll to position [60, 0]
click at [737, 373] on mat-icon "close" at bounding box center [738, 368] width 16 height 16
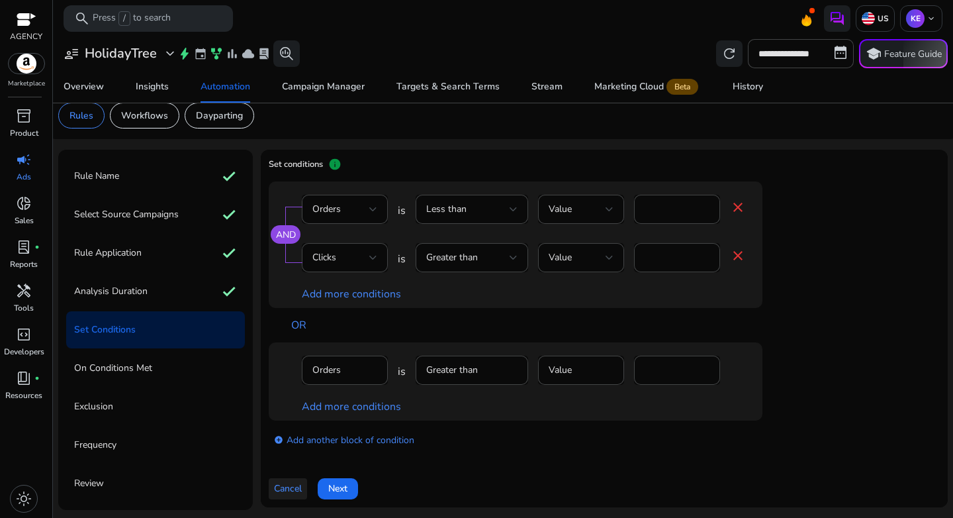
click at [297, 489] on span "Cancel" at bounding box center [288, 488] width 28 height 14
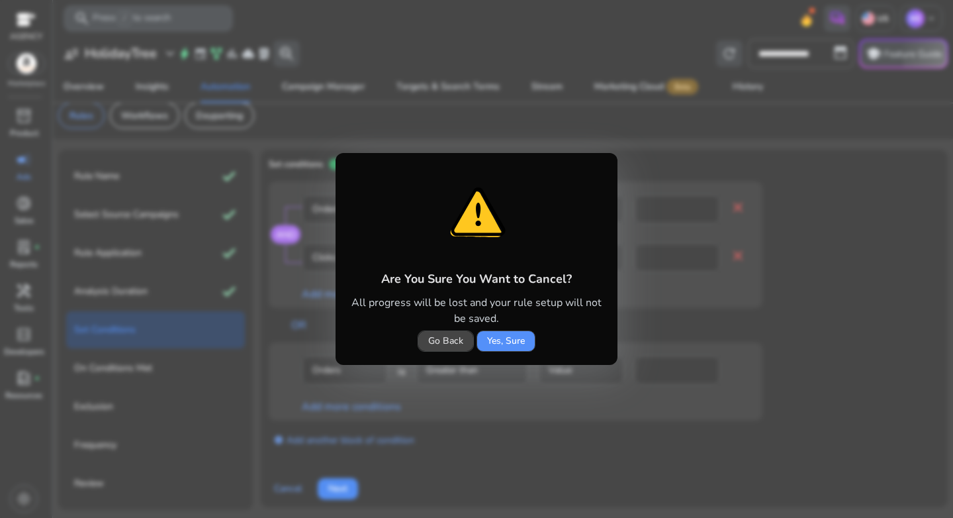
click at [503, 338] on span "Yes, Sure" at bounding box center [506, 341] width 38 height 14
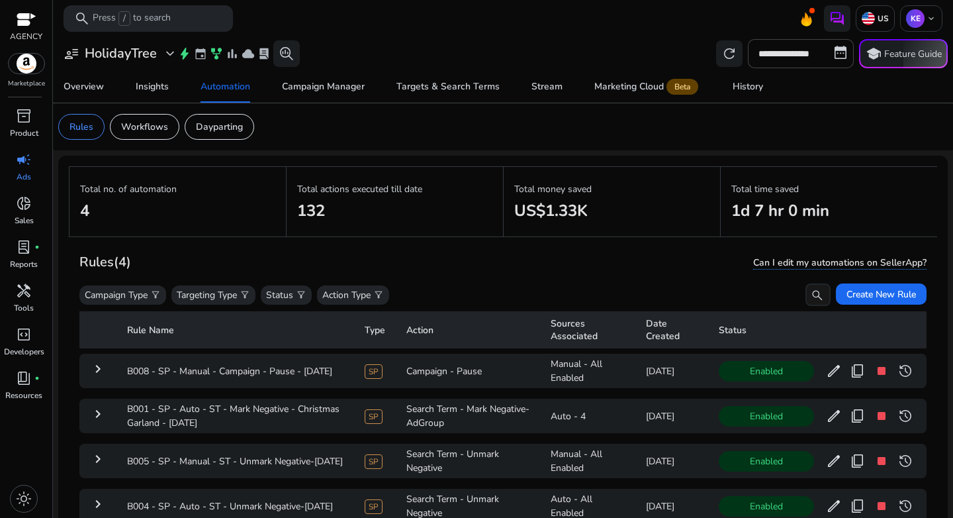
scroll to position [97, 0]
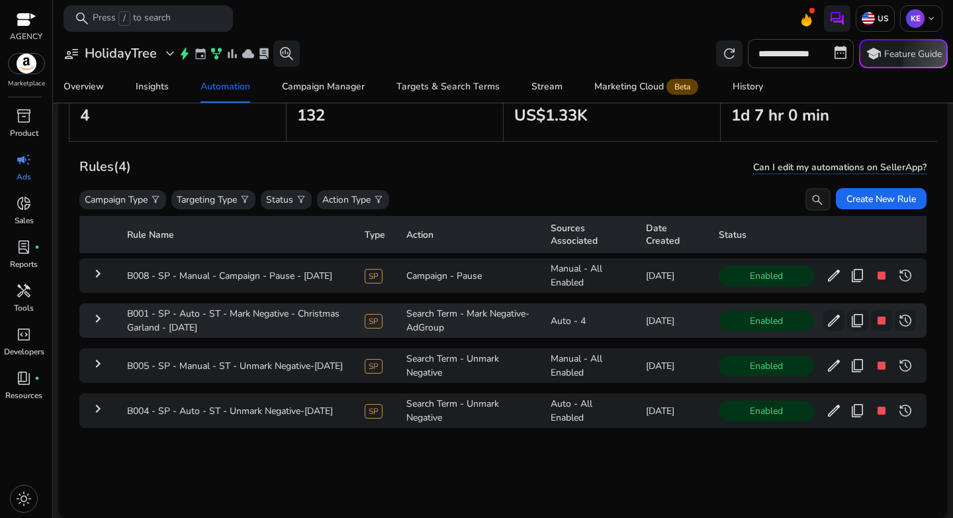
click at [99, 316] on mat-icon "keyboard_arrow_right" at bounding box center [98, 318] width 16 height 16
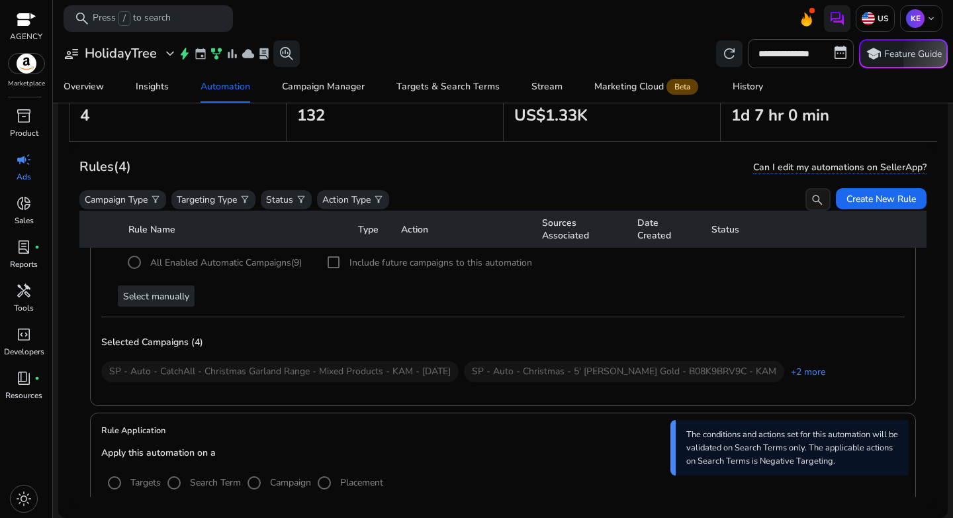
scroll to position [278, 0]
